Goal: Information Seeking & Learning: Learn about a topic

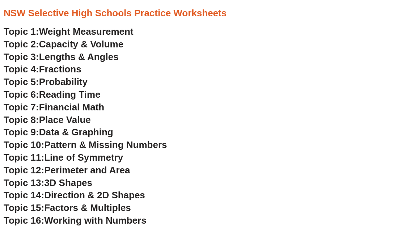
scroll to position [1523, 0]
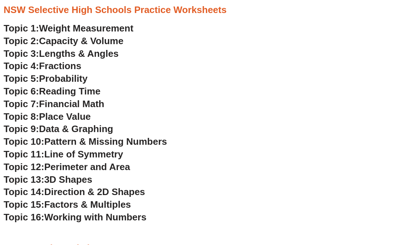
click at [73, 103] on span "Financial Math" at bounding box center [71, 103] width 65 height 11
click at [86, 220] on span "Working with Numbers" at bounding box center [95, 217] width 102 height 11
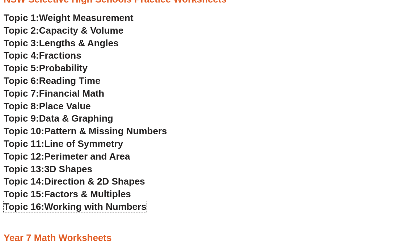
scroll to position [1531, 0]
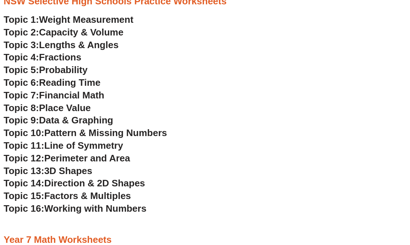
click at [79, 20] on span "Weight Measurement" at bounding box center [86, 19] width 94 height 11
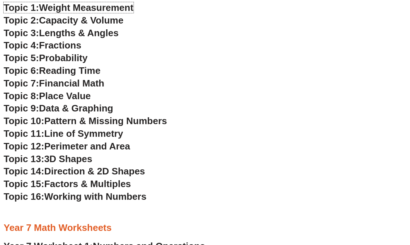
scroll to position [1556, 0]
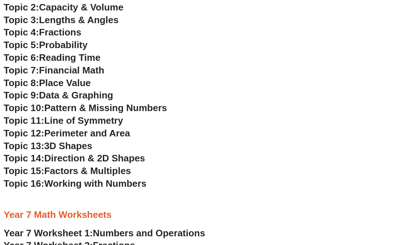
click at [54, 41] on span "Probability" at bounding box center [63, 44] width 48 height 11
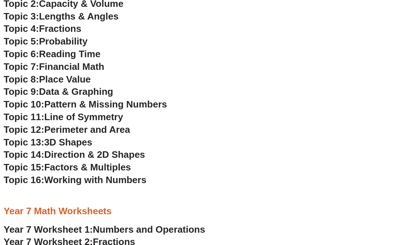
click at [63, 140] on span "3D Shapes" at bounding box center [68, 142] width 48 height 11
click at [83, 115] on span "Line of Symmetry" at bounding box center [83, 116] width 79 height 11
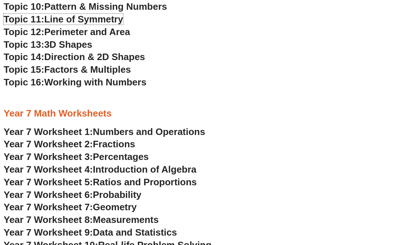
scroll to position [1690, 0]
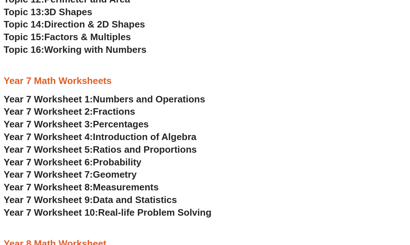
click at [115, 172] on span "Geometry" at bounding box center [115, 174] width 44 height 11
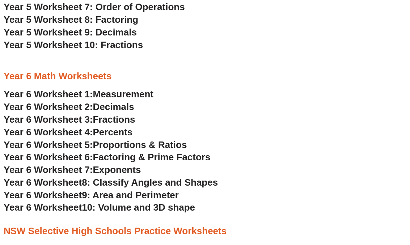
scroll to position [1305, 0]
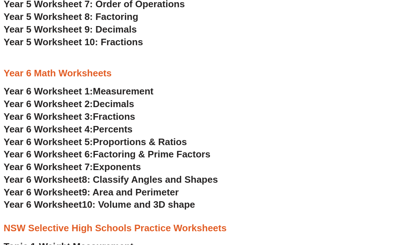
click at [120, 181] on span "8: Classify Angles and Shapes" at bounding box center [150, 179] width 136 height 11
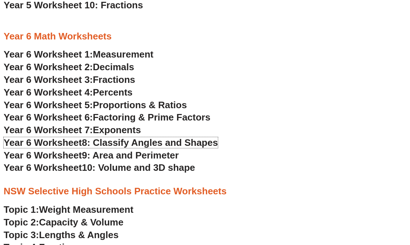
scroll to position [1342, 0]
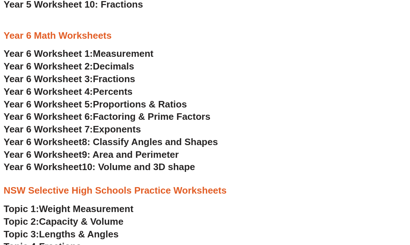
click at [201, 73] on h3 "Year 6 Worksheet 3: Fractions" at bounding box center [205, 79] width 403 height 12
click at [96, 48] on span "Measurement" at bounding box center [123, 53] width 61 height 11
